Goal: Task Accomplishment & Management: Use online tool/utility

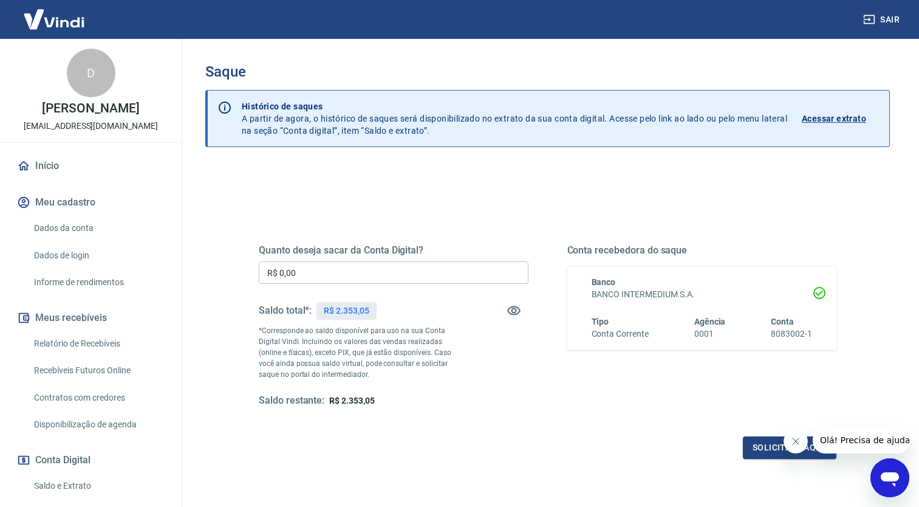
click at [306, 271] on input "R$ 0,00" at bounding box center [394, 272] width 270 height 22
click at [307, 273] on input "R$ 0,00" at bounding box center [394, 272] width 270 height 22
type input "R$ 2.153,05"
click at [758, 449] on button "Solicitar saque" at bounding box center [790, 447] width 94 height 22
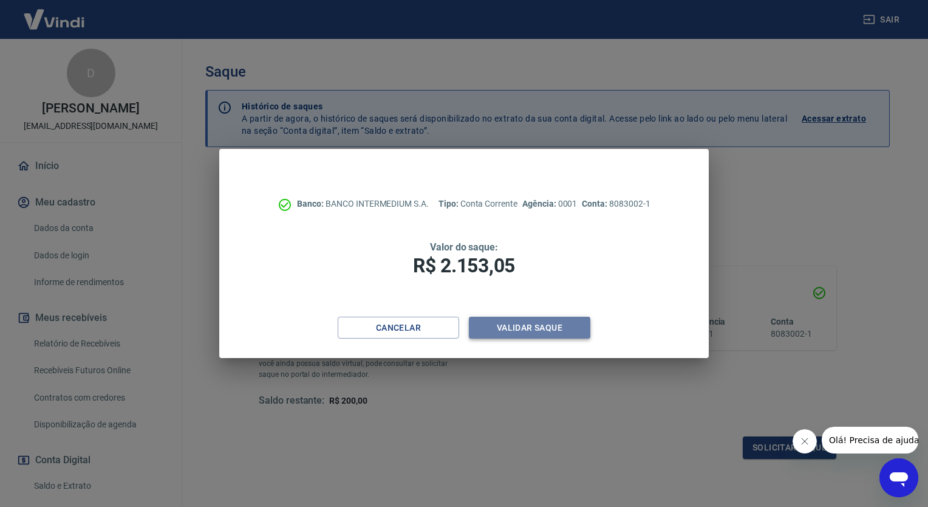
click at [549, 329] on button "Validar saque" at bounding box center [529, 327] width 121 height 22
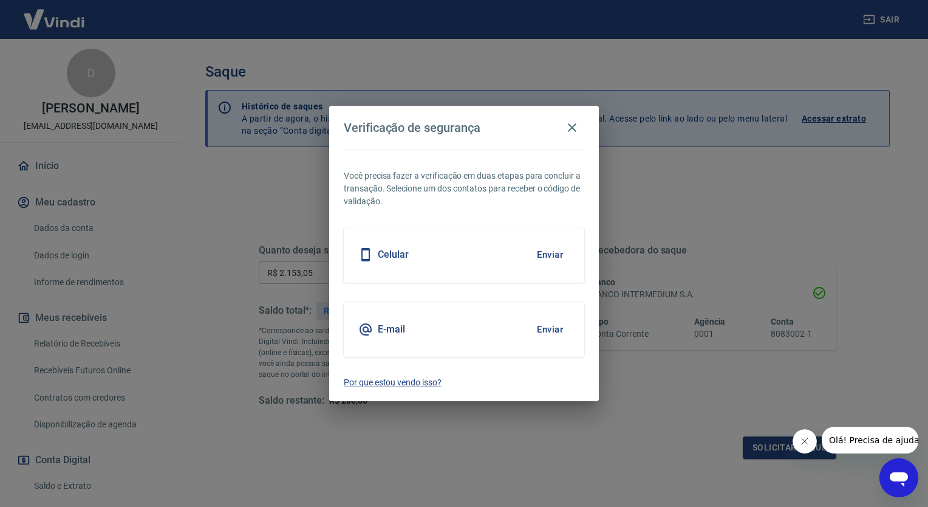
click at [558, 256] on button "Enviar" at bounding box center [549, 255] width 39 height 26
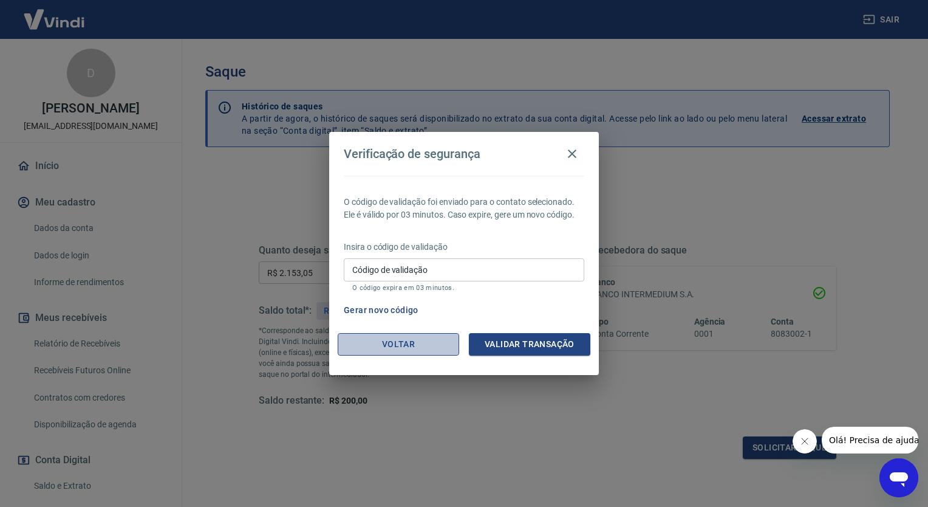
click at [385, 346] on button "Voltar" at bounding box center [398, 344] width 121 height 22
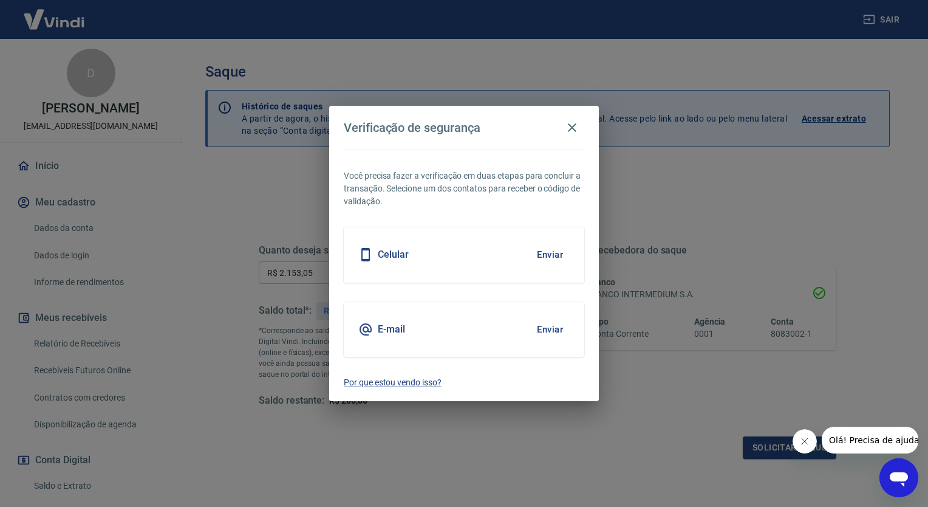
click at [545, 331] on button "Enviar" at bounding box center [549, 329] width 39 height 26
click at [549, 327] on button "Enviar" at bounding box center [549, 329] width 39 height 26
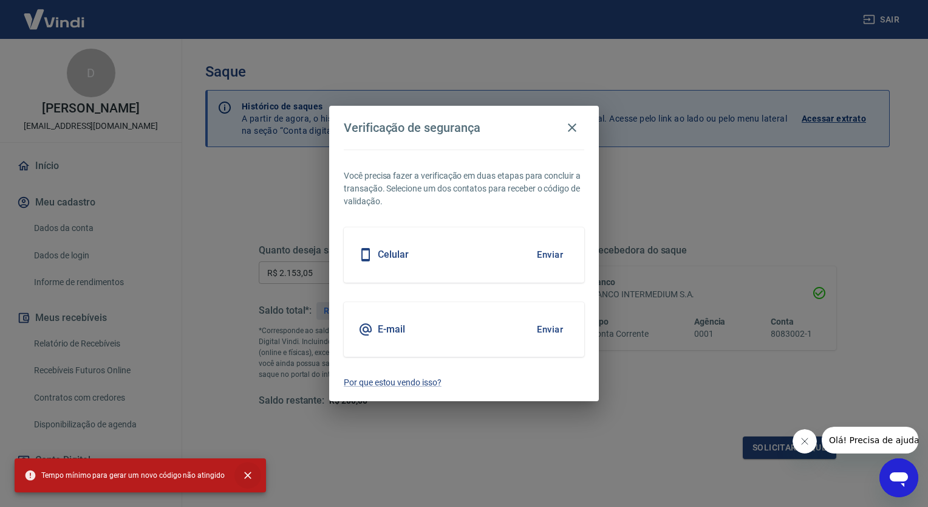
click at [242, 476] on icon "close" at bounding box center [248, 475] width 12 height 12
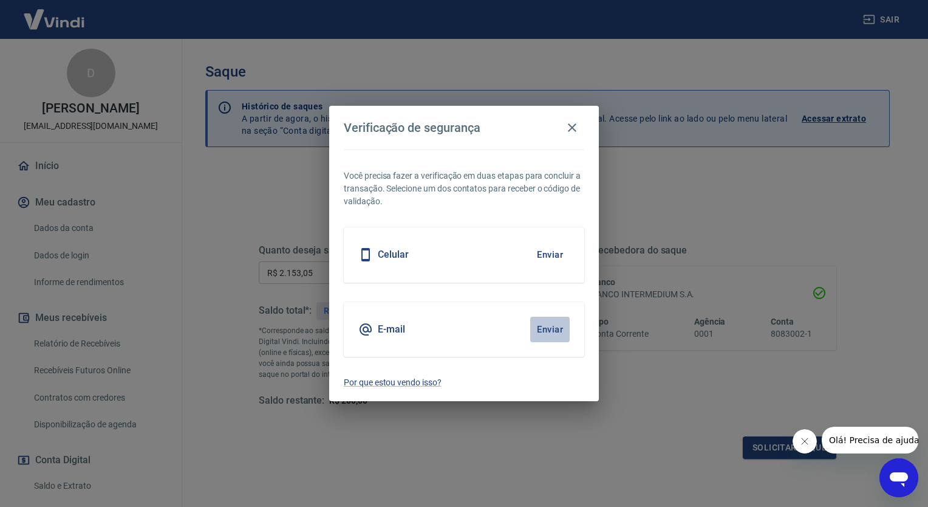
click at [551, 326] on button "Enviar" at bounding box center [549, 329] width 39 height 26
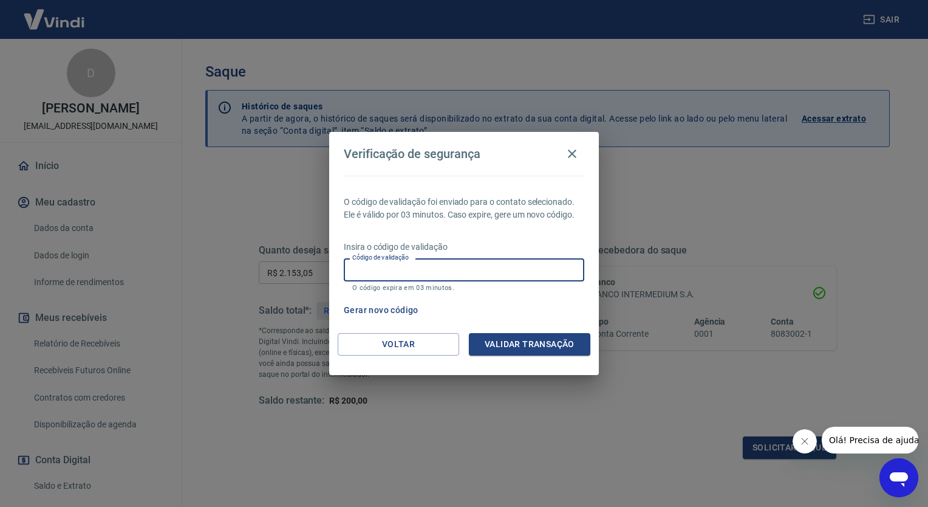
click at [447, 268] on input "Código de validação" at bounding box center [464, 269] width 241 height 22
type input "458349"
click at [484, 341] on button "Validar transação" at bounding box center [529, 344] width 121 height 22
